Goal: Check status: Check status

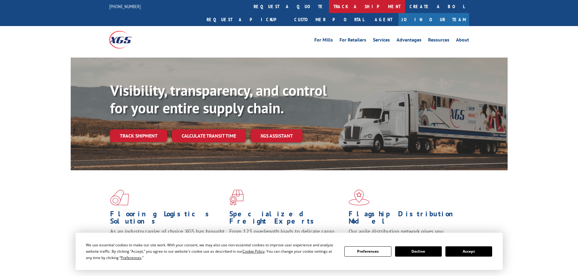
click at [329, 7] on link "track a shipment" at bounding box center [367, 6] width 76 height 13
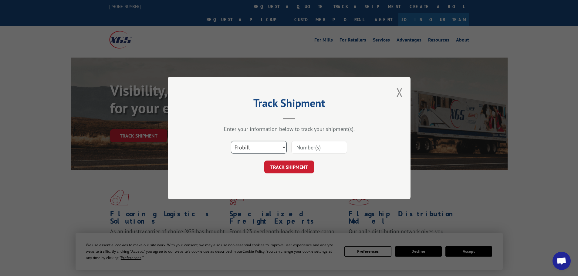
click at [273, 146] on select "Select category... Probill BOL PO" at bounding box center [259, 147] width 56 height 13
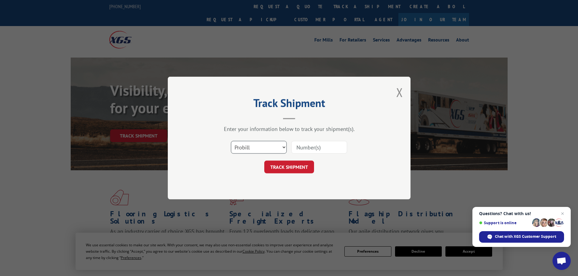
select select "bol"
click at [231, 141] on select "Select category... Probill BOL PO" at bounding box center [259, 147] width 56 height 13
paste input "6014254"
type input "6014254"
click at [291, 175] on div "Track Shipment Enter your information below to track your shipment(s). Select c…" at bounding box center [289, 138] width 243 height 123
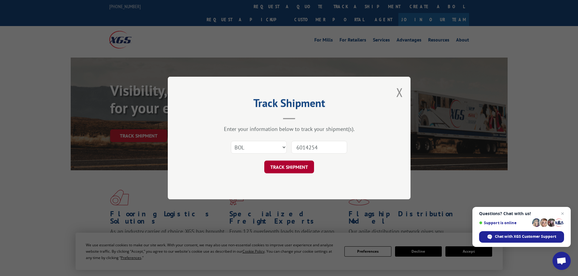
click at [290, 167] on button "TRACK SHIPMENT" at bounding box center [289, 167] width 50 height 13
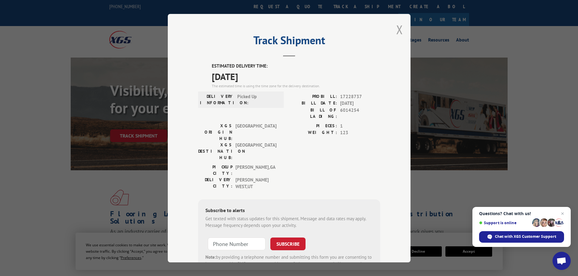
click at [396, 30] on button "Close modal" at bounding box center [399, 30] width 7 height 16
